Goal: Information Seeking & Learning: Learn about a topic

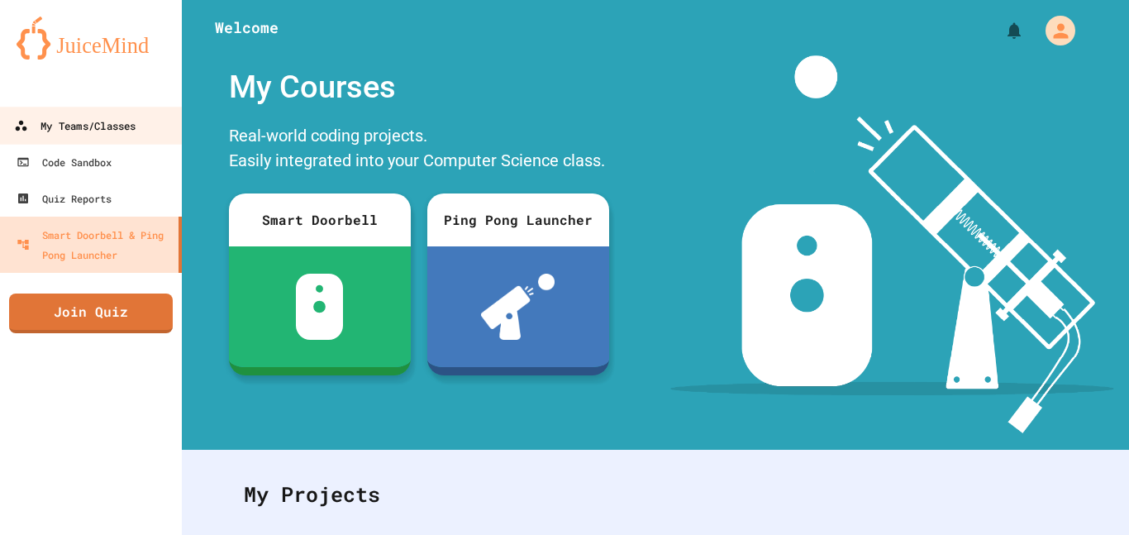
click at [44, 113] on link "My Teams/Classes" at bounding box center [92, 125] width 188 height 37
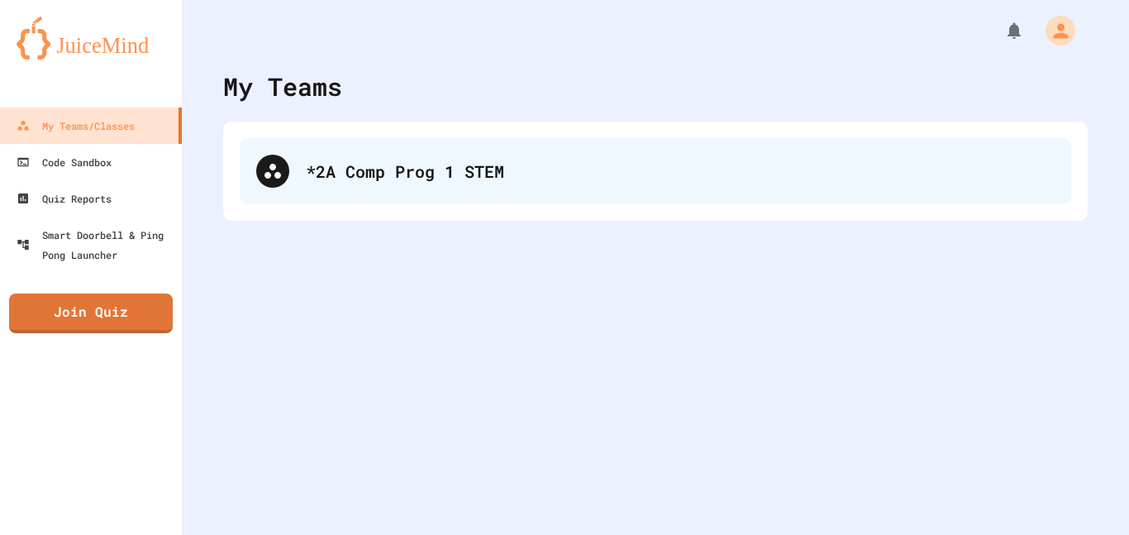
click at [449, 180] on div "*2A Comp Prog 1 STEM" at bounding box center [680, 171] width 749 height 25
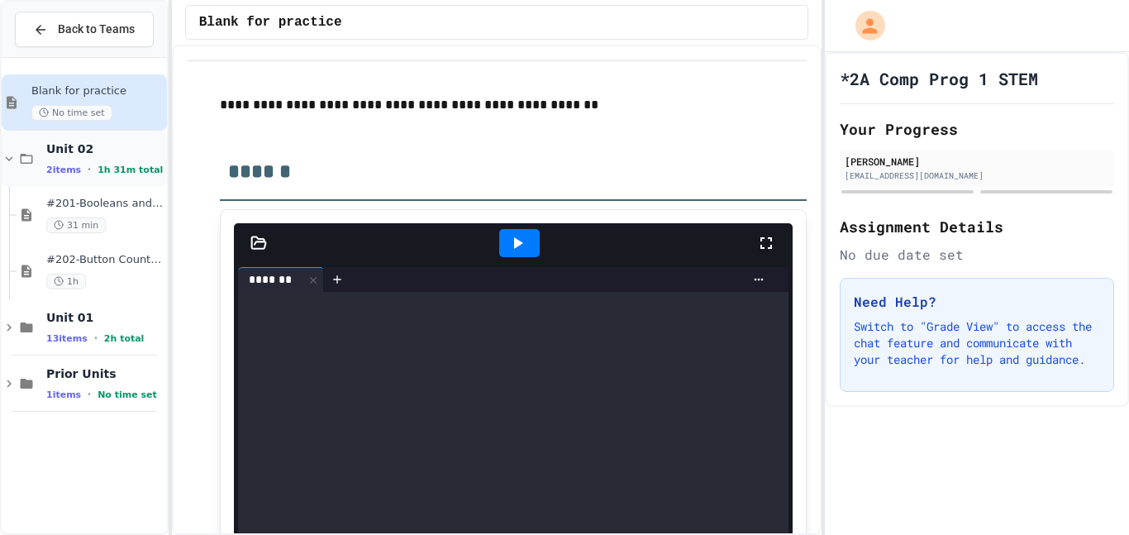
click at [114, 169] on span "1h 31m total" at bounding box center [130, 169] width 65 height 11
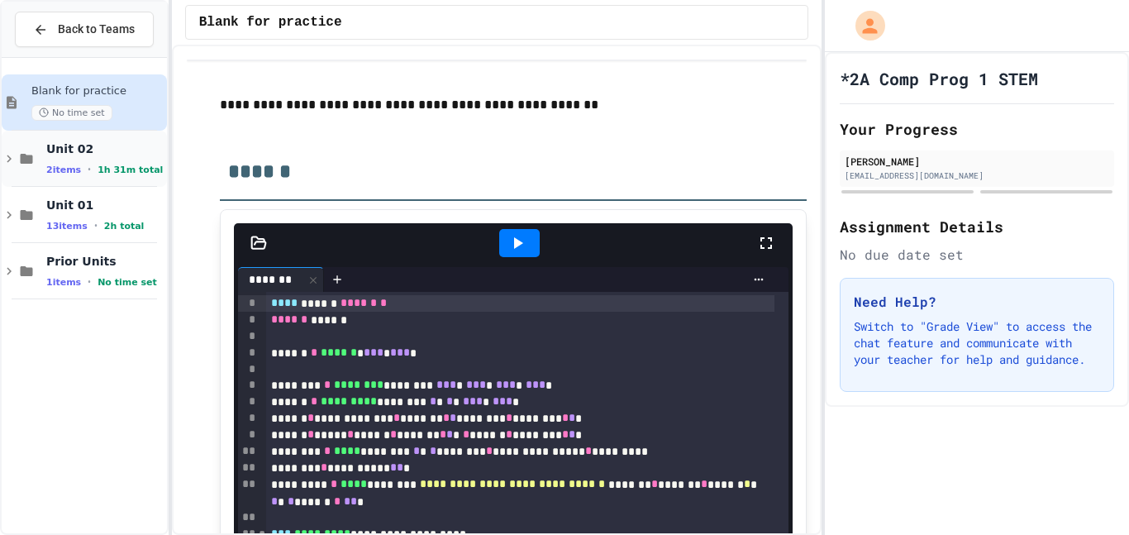
click at [107, 160] on div "Unit 02 2 items • 1h 31m total" at bounding box center [104, 158] width 117 height 35
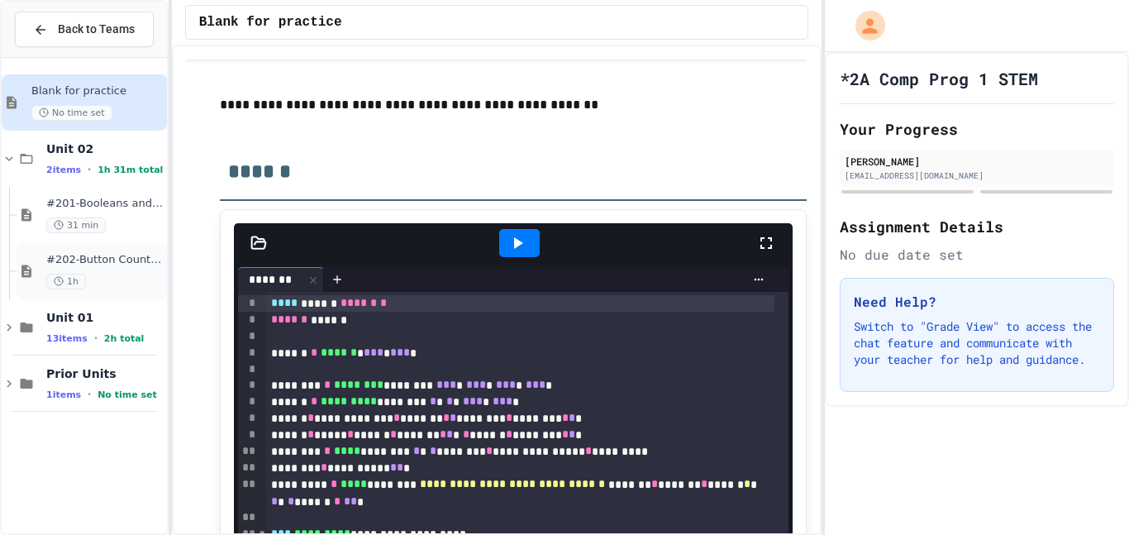
click at [140, 281] on div "#202-Button Count(7pts) 1h" at bounding box center [104, 271] width 117 height 36
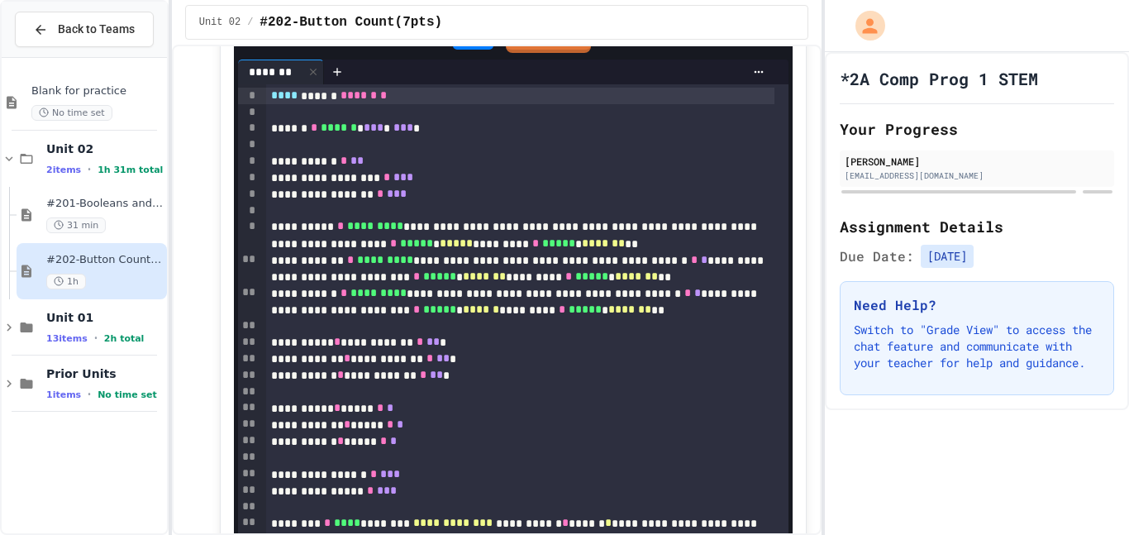
scroll to position [2389, 0]
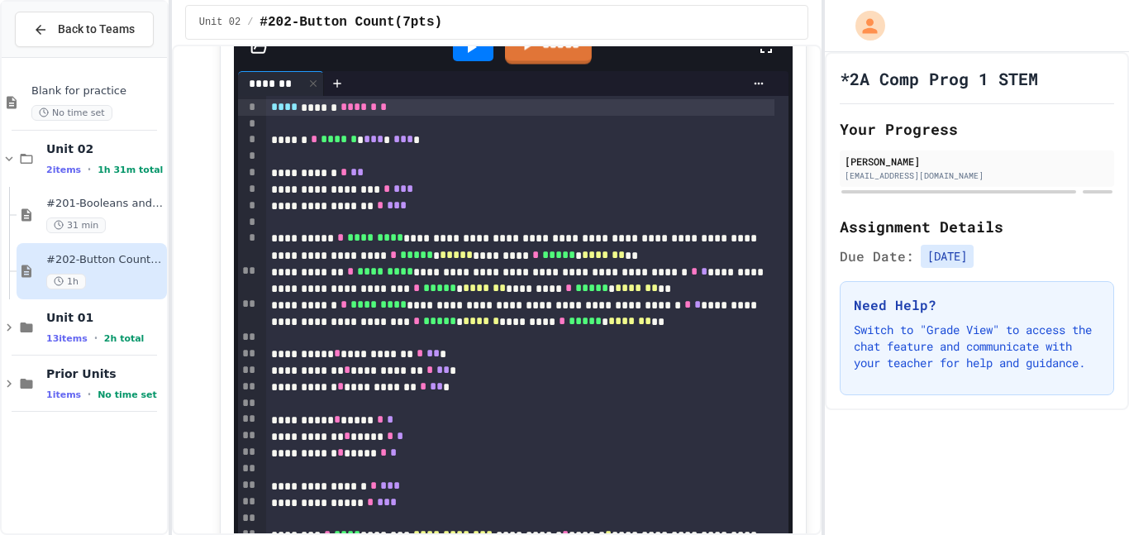
click at [587, 64] on link "*****" at bounding box center [548, 45] width 87 height 36
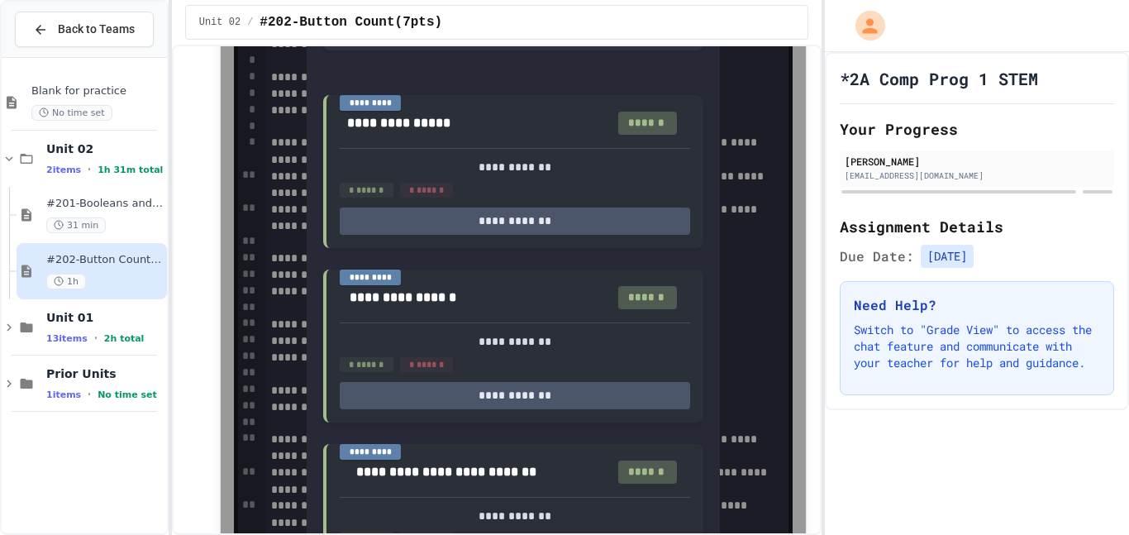
scroll to position [2489, 0]
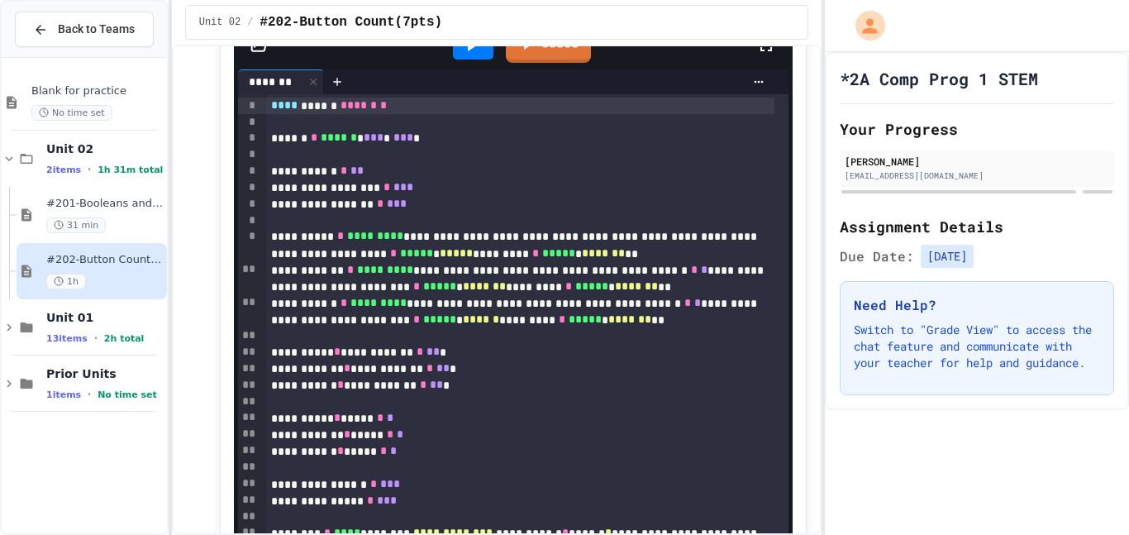
scroll to position [2395, 0]
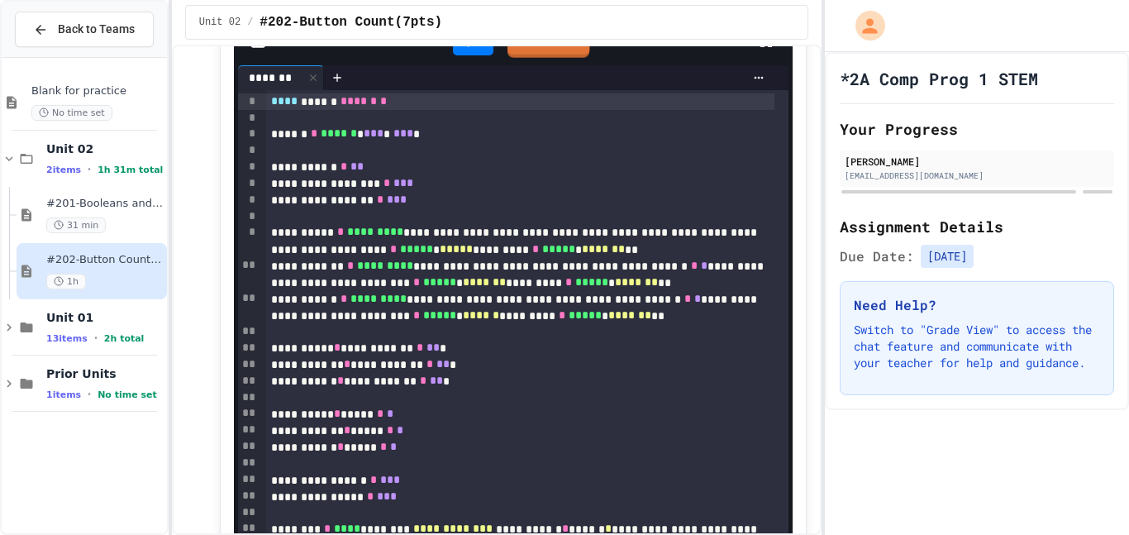
click at [558, 57] on link "*****" at bounding box center [548, 39] width 83 height 36
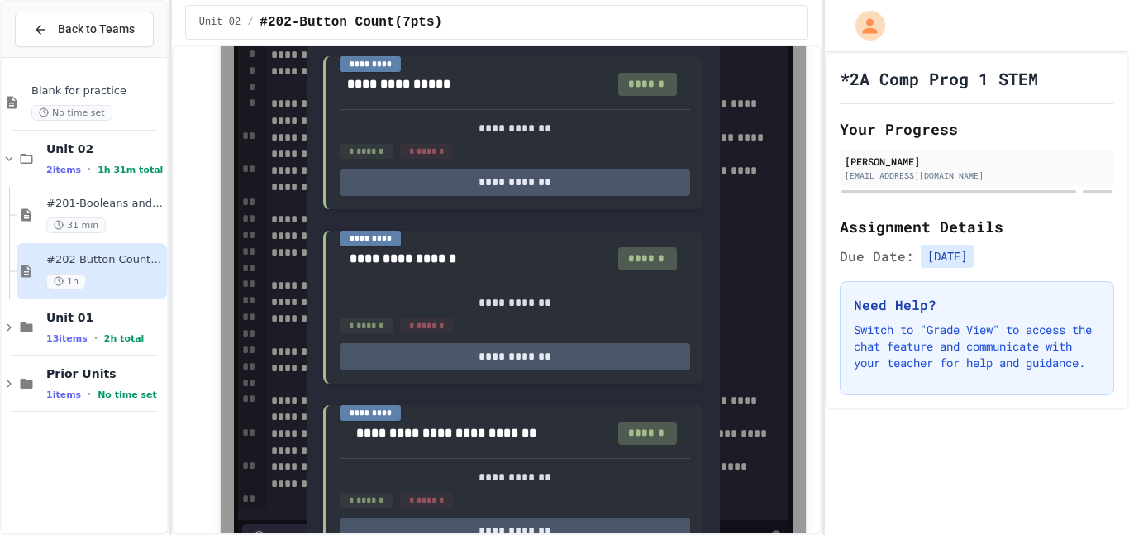
scroll to position [2516, 0]
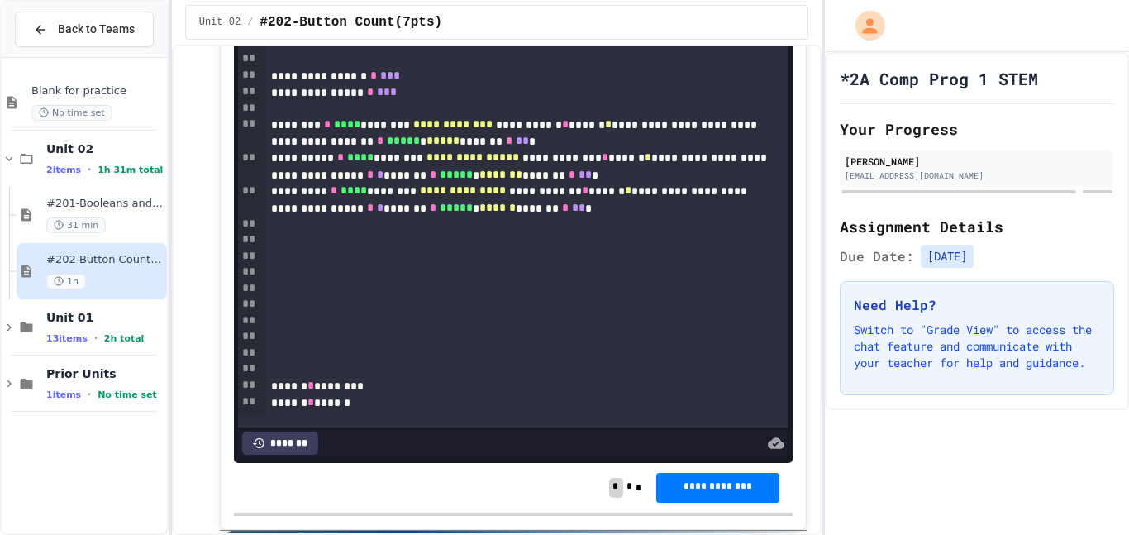
scroll to position [2613, 0]
